Goal: Task Accomplishment & Management: Use online tool/utility

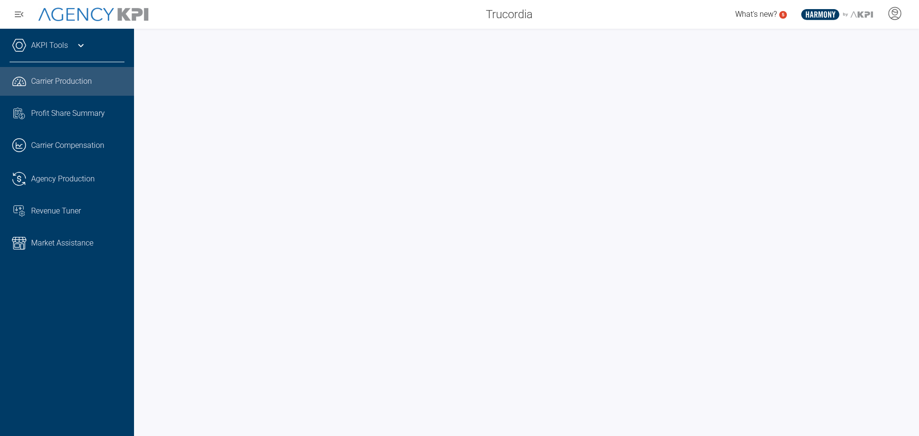
click at [85, 36] on div "AKPI Tools AMS Data Upload Carrier Mapping Core Production Data Upload Agency C…" at bounding box center [67, 232] width 134 height 407
click at [83, 42] on icon at bounding box center [80, 45] width 11 height 11
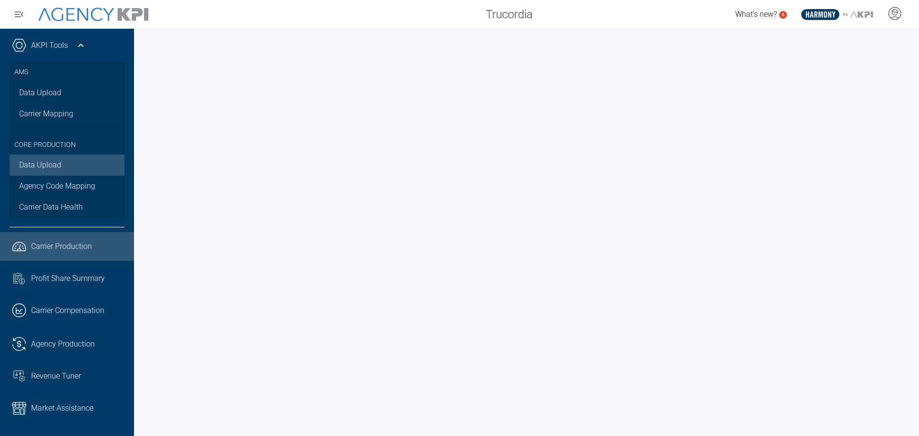
click at [40, 162] on link "Data Upload" at bounding box center [67, 165] width 115 height 21
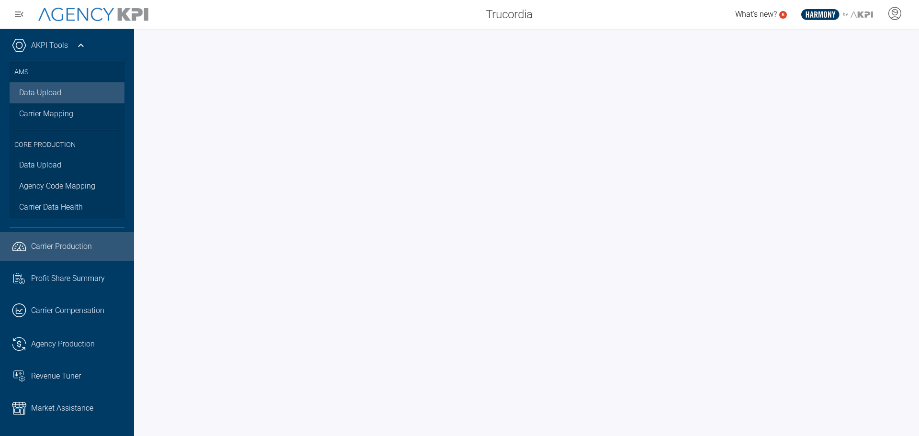
click at [40, 89] on link "Data Upload" at bounding box center [67, 92] width 115 height 21
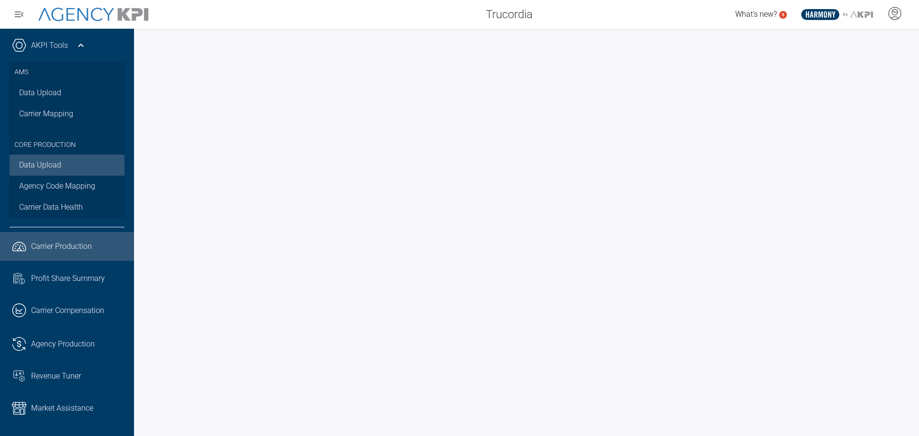
click at [54, 162] on link "Data Upload" at bounding box center [67, 165] width 115 height 21
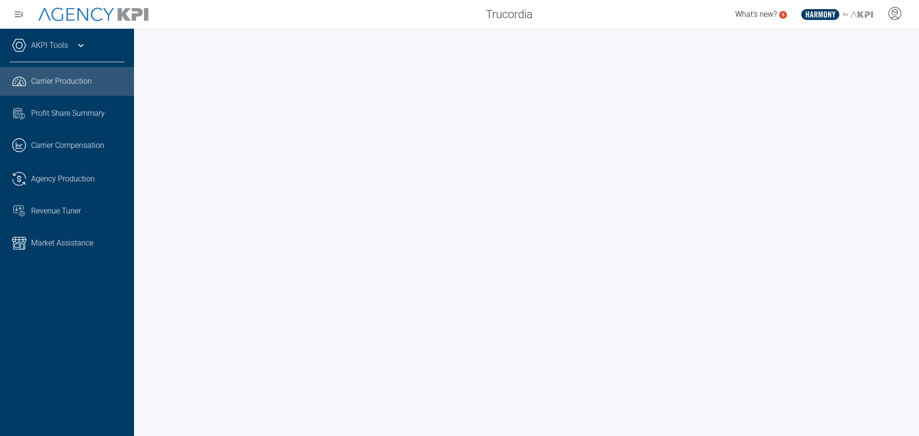
drag, startPoint x: 449, startPoint y: 20, endPoint x: 358, endPoint y: 4, distance: 92.9
click at [448, 21] on div "Trucordia" at bounding box center [350, 14] width 380 height 19
